Goal: Information Seeking & Learning: Learn about a topic

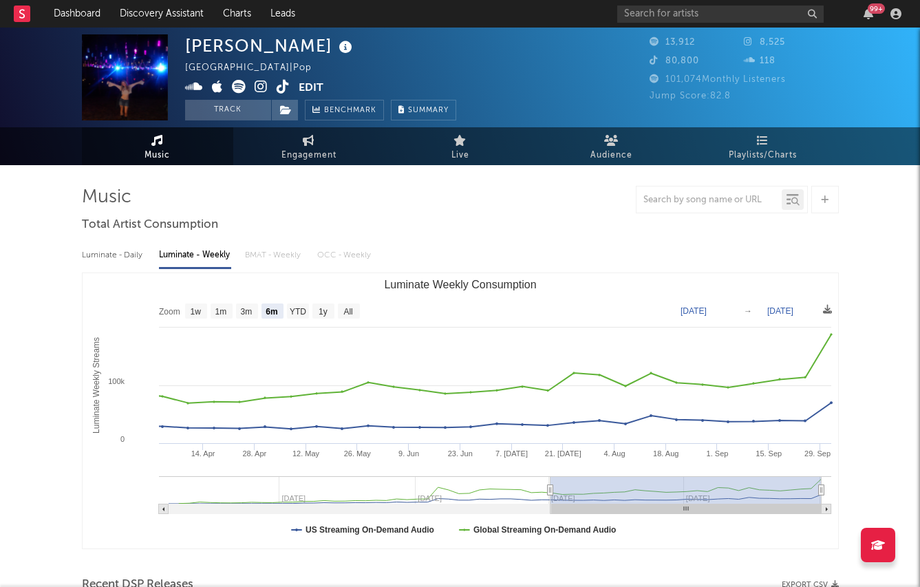
select select "6m"
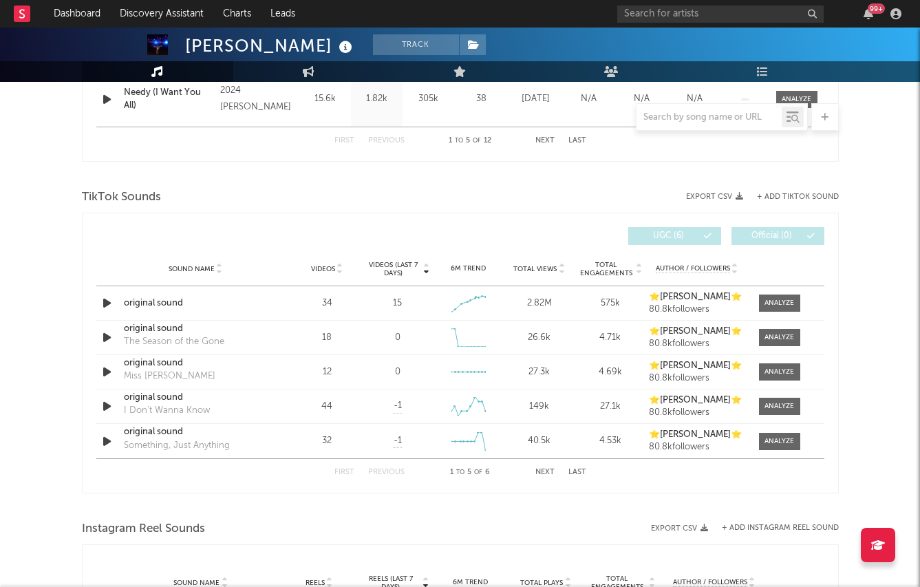
scroll to position [837, 0]
drag, startPoint x: 391, startPoint y: 300, endPoint x: 404, endPoint y: 300, distance: 13.1
click at [404, 300] on div "15" at bounding box center [397, 303] width 64 height 14
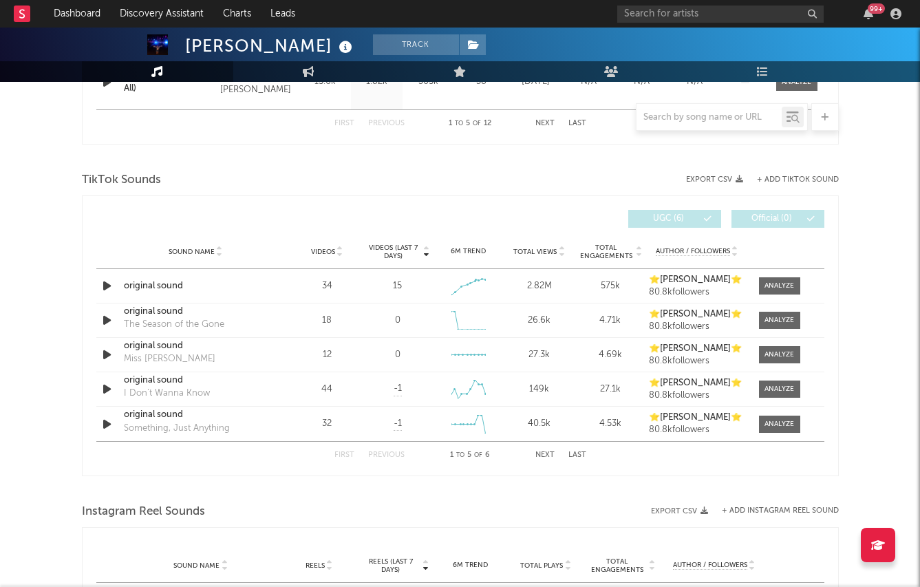
click at [339, 507] on div "Instagram Reel Sounds" at bounding box center [460, 511] width 757 height 23
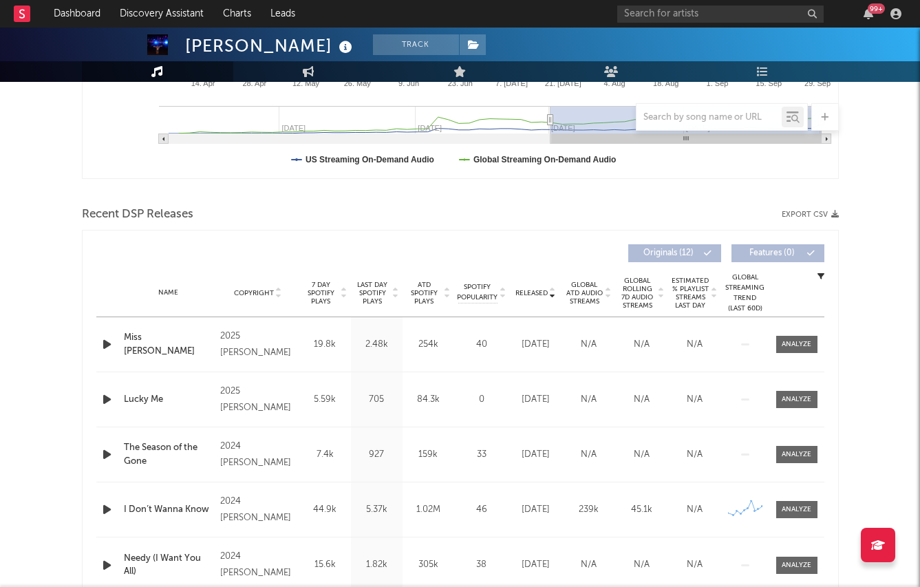
scroll to position [365, 0]
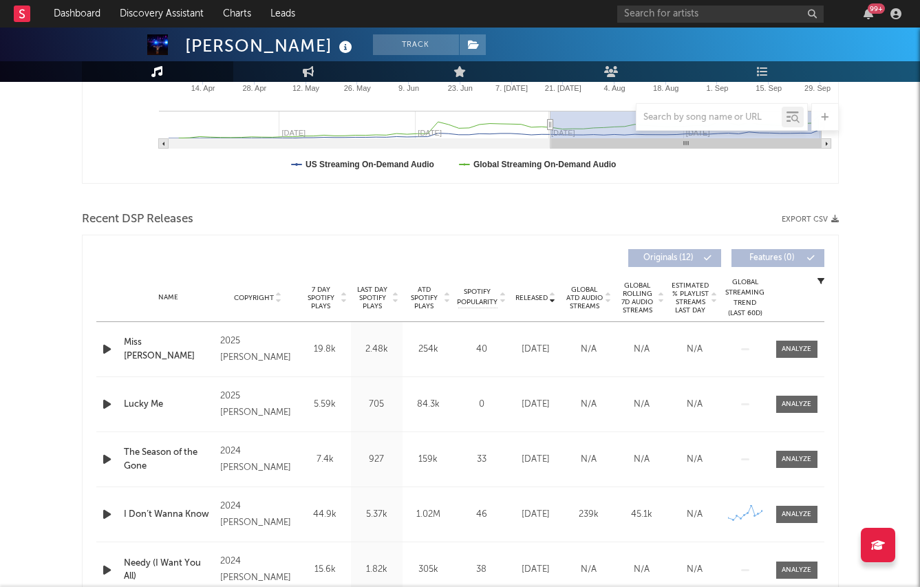
click at [535, 301] on div "Released" at bounding box center [536, 298] width 46 height 10
click at [535, 298] on span "Released" at bounding box center [532, 298] width 32 height 8
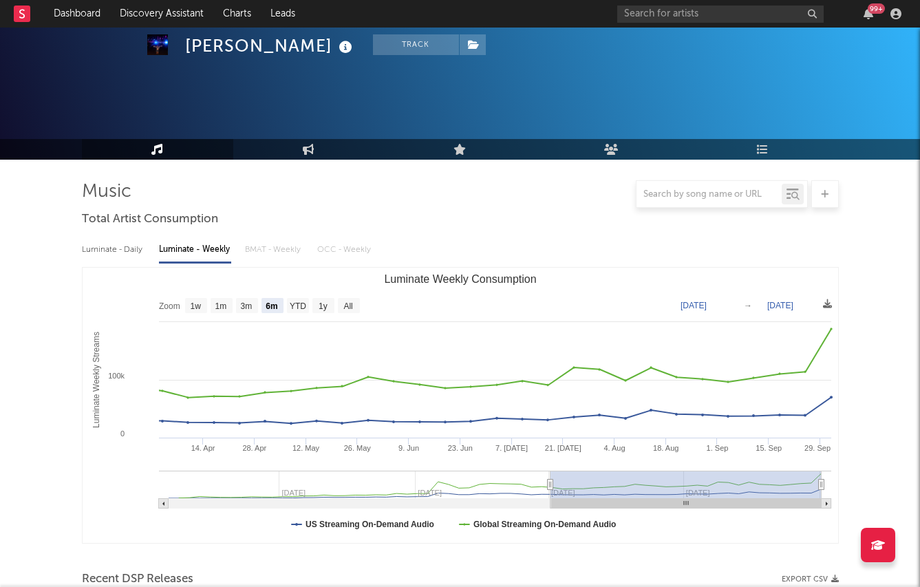
scroll to position [0, 0]
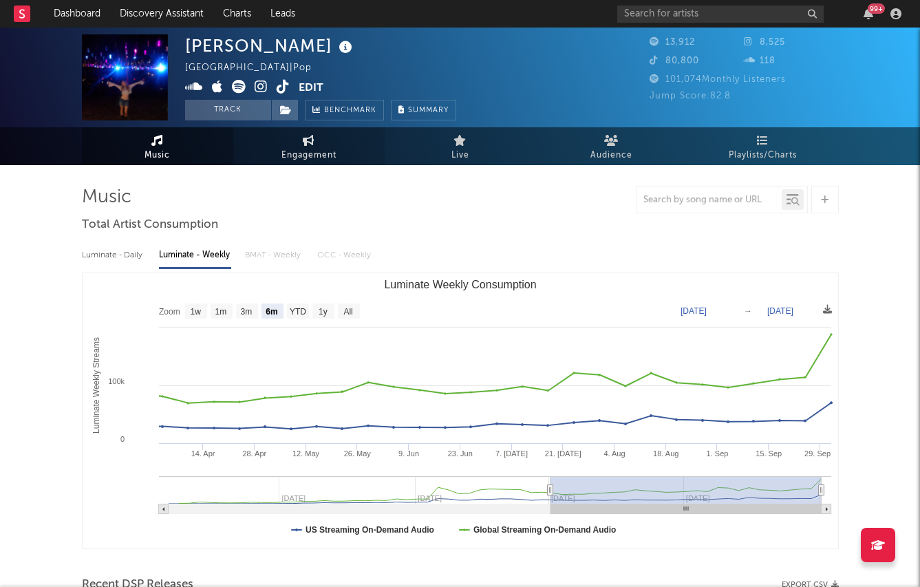
click at [305, 152] on span "Engagement" at bounding box center [309, 155] width 55 height 17
select select "1w"
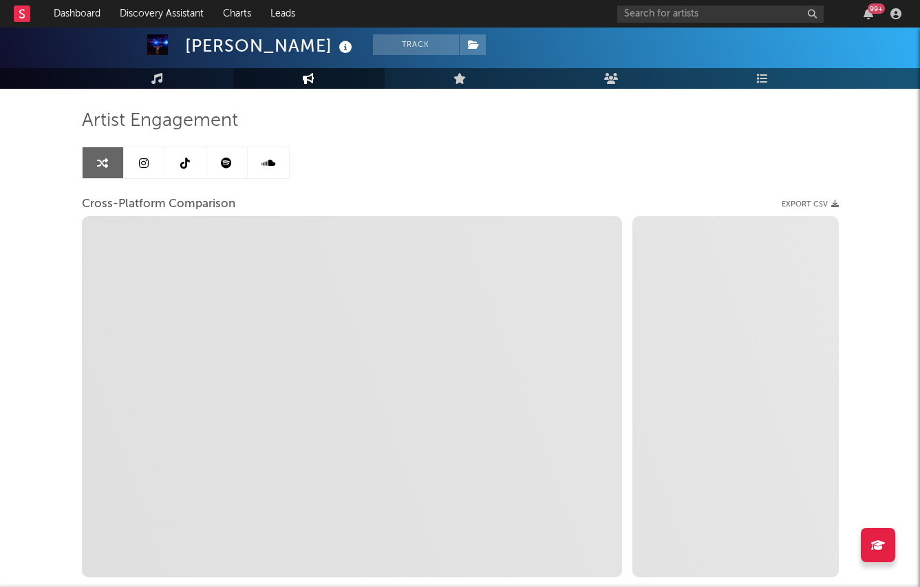
scroll to position [163, 0]
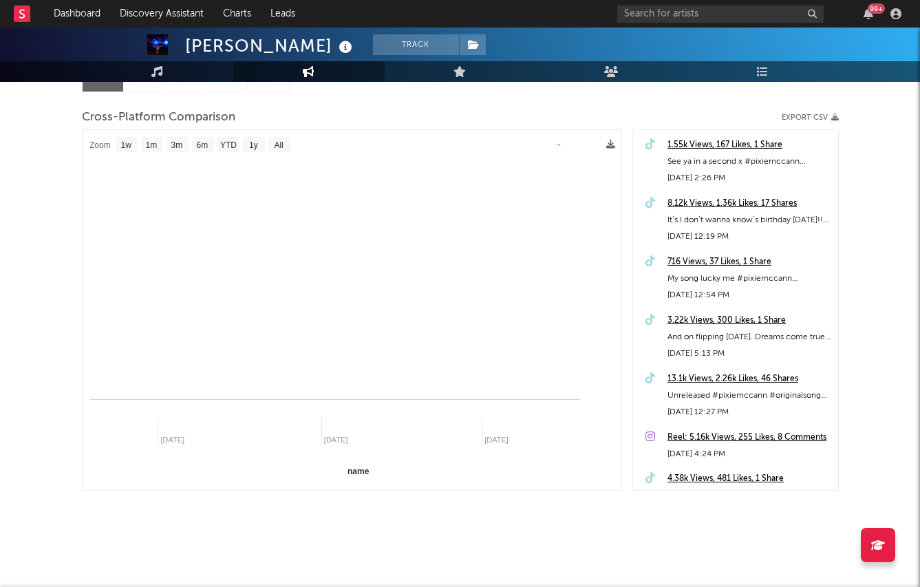
select select "1m"
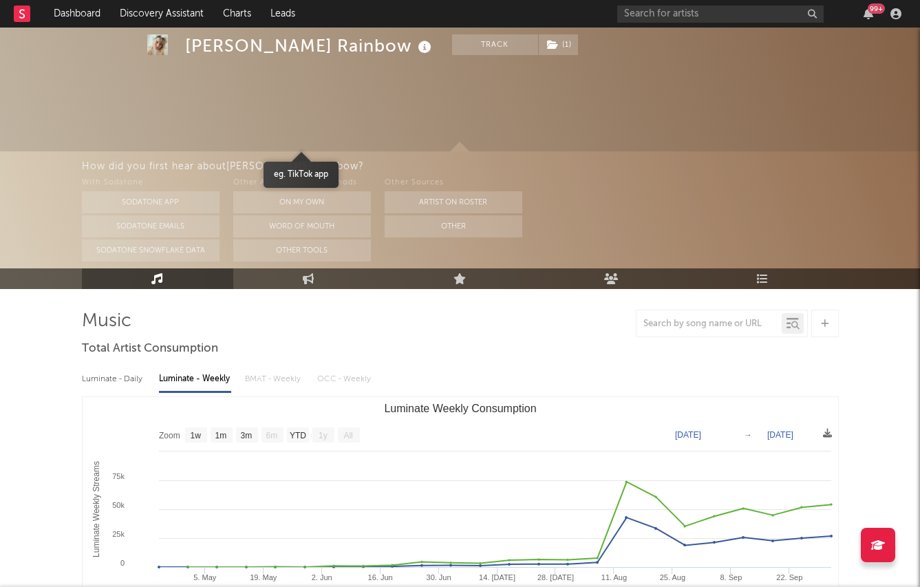
select select "1w"
